Goal: Navigation & Orientation: Understand site structure

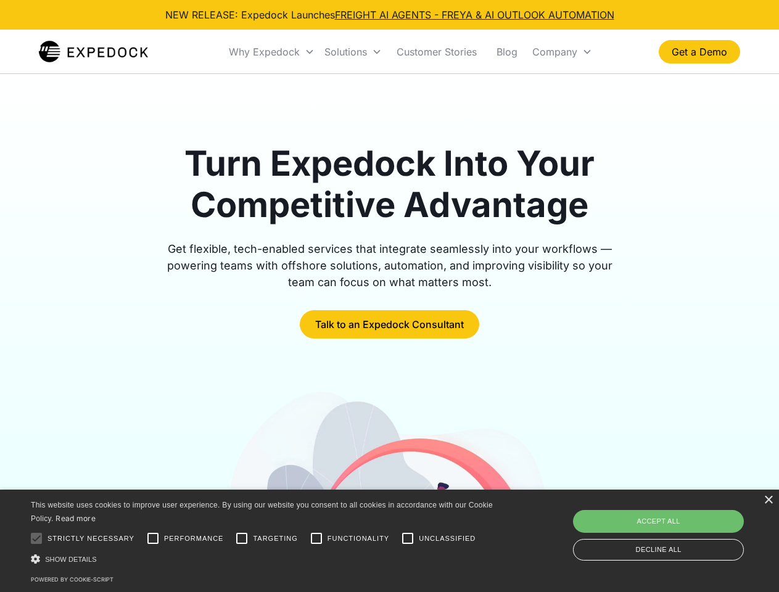
click at [272, 52] on div "Why Expedock" at bounding box center [264, 52] width 71 height 12
click at [353, 52] on div "Solutions" at bounding box center [345, 52] width 43 height 12
click at [562, 52] on div "Company" at bounding box center [554, 52] width 45 height 12
click at [36, 538] on div at bounding box center [36, 538] width 25 height 25
click at [153, 538] on input "Performance" at bounding box center [153, 538] width 25 height 25
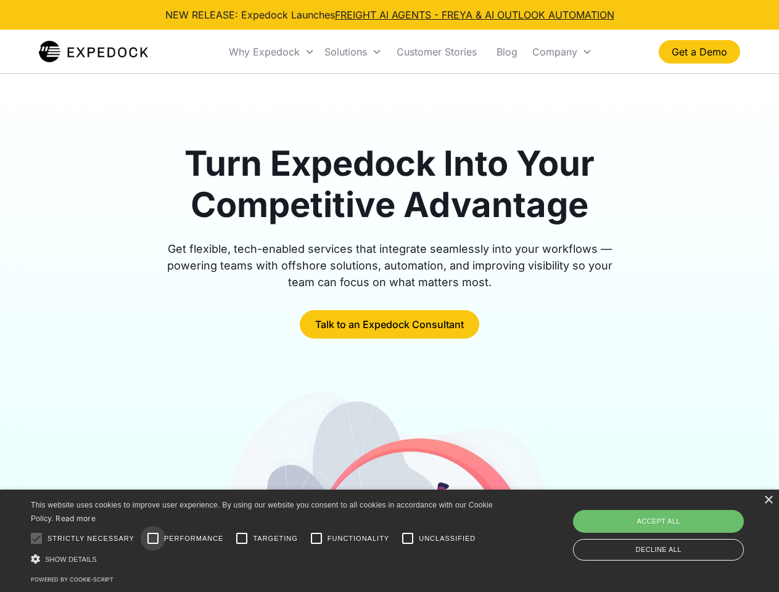
checkbox input "true"
click at [242, 538] on input "Targeting" at bounding box center [241, 538] width 25 height 25
checkbox input "true"
click at [316, 538] on input "Functionality" at bounding box center [316, 538] width 25 height 25
checkbox input "true"
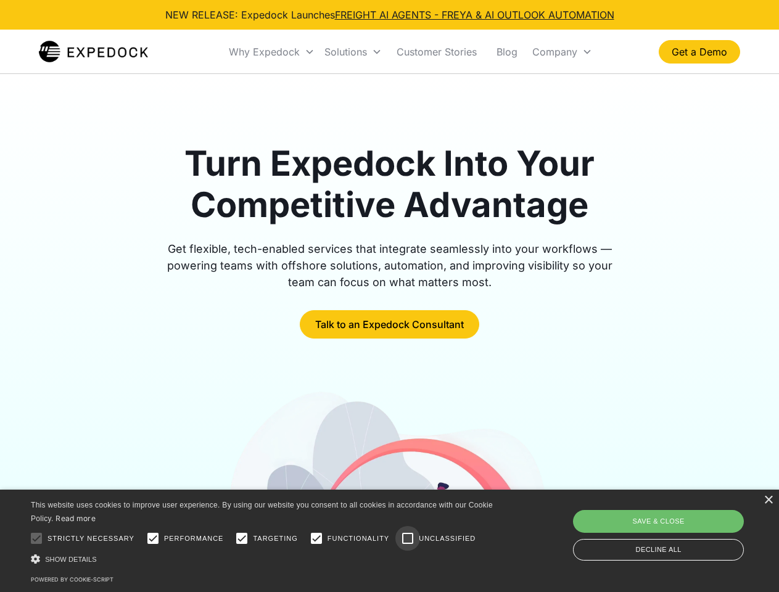
click at [407, 538] on input "Unclassified" at bounding box center [407, 538] width 25 height 25
checkbox input "true"
click at [264, 559] on div "Show details Hide details" at bounding box center [264, 558] width 466 height 13
